Goal: Information Seeking & Learning: Learn about a topic

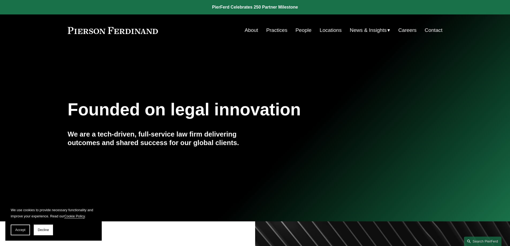
click at [299, 32] on link "People" at bounding box center [304, 30] width 16 height 10
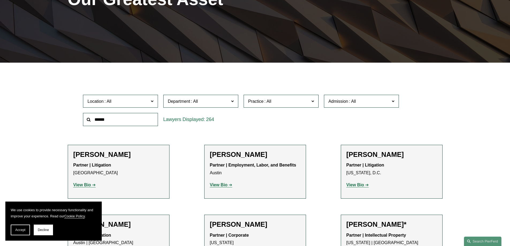
scroll to position [107, 0]
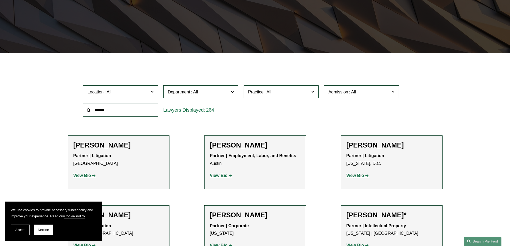
click at [312, 93] on span at bounding box center [312, 91] width 3 height 7
click at [0, 0] on link "Bankruptcy, Financial Restructuring, and Reorganization" at bounding box center [0, 0] width 0 height 0
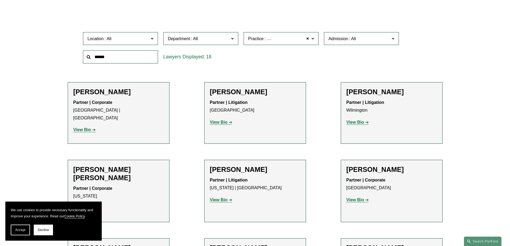
scroll to position [161, 0]
click at [352, 122] on strong "View Bio" at bounding box center [356, 122] width 18 height 5
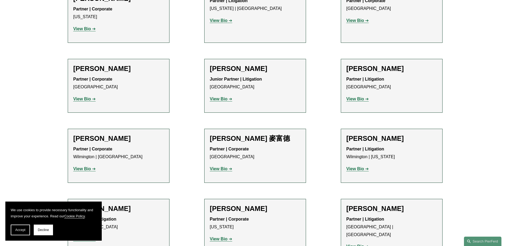
scroll to position [348, 0]
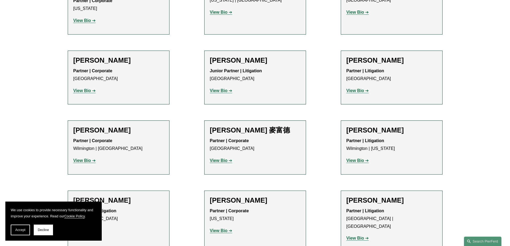
click at [352, 158] on strong "View Bio" at bounding box center [356, 160] width 18 height 5
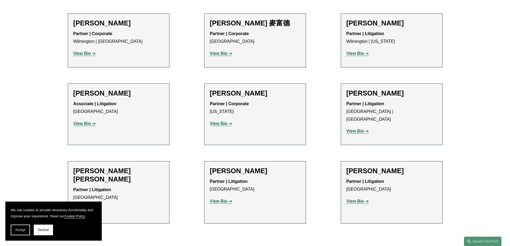
scroll to position [482, 0]
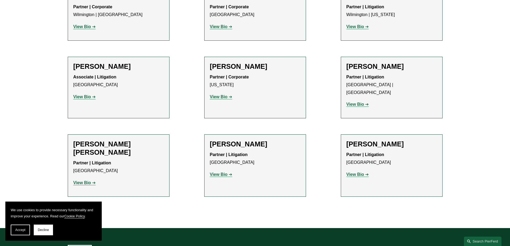
click at [216, 172] on strong "View Bio" at bounding box center [219, 174] width 18 height 5
click at [90, 181] on strong "View Bio" at bounding box center [82, 183] width 18 height 5
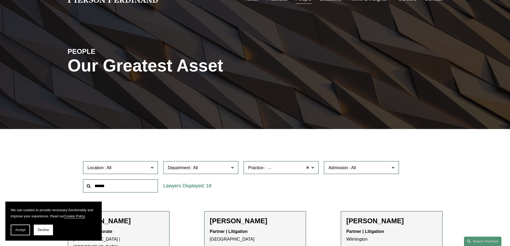
scroll to position [80, 0]
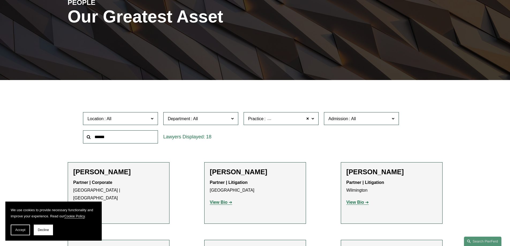
click at [315, 118] on label "Practice Bankruptcy, Financial Restructuring, and Reorganization" at bounding box center [281, 118] width 75 height 13
click at [309, 119] on span at bounding box center [307, 118] width 3 height 7
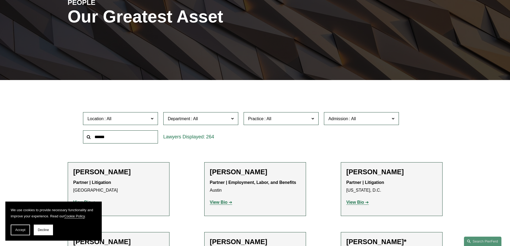
click at [313, 119] on span at bounding box center [312, 118] width 3 height 7
click at [0, 0] on link "Employment and Labor" at bounding box center [0, 0] width 0 height 0
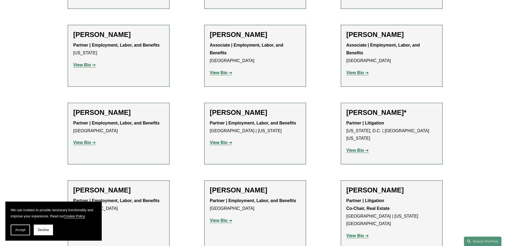
scroll to position [643, 0]
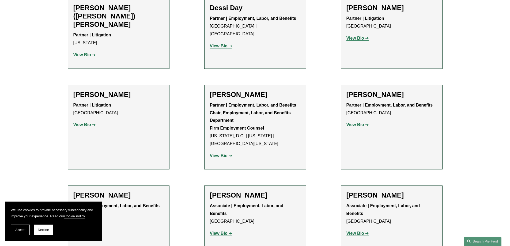
click at [223, 154] on strong "View Bio" at bounding box center [219, 156] width 18 height 5
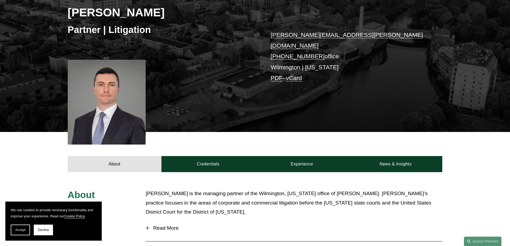
scroll to position [80, 0]
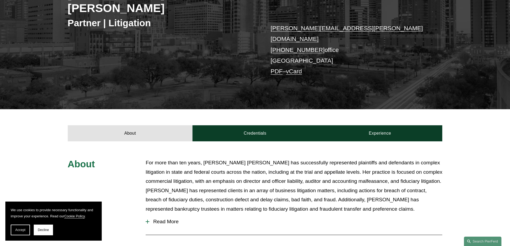
scroll to position [107, 0]
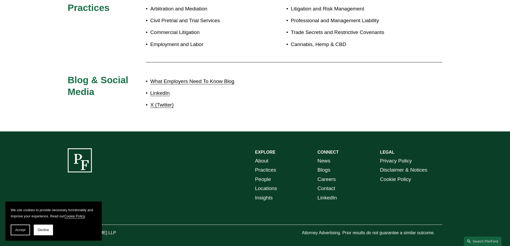
scroll to position [284, 0]
